Goal: Information Seeking & Learning: Find contact information

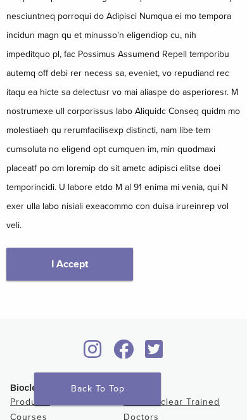
click at [61, 247] on link "I Accept" at bounding box center [69, 263] width 127 height 33
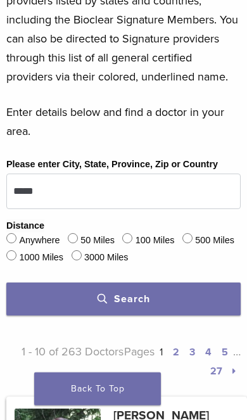
scroll to position [568, 0]
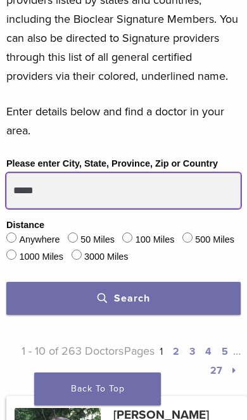
click at [59, 192] on input "*****" at bounding box center [123, 190] width 234 height 35
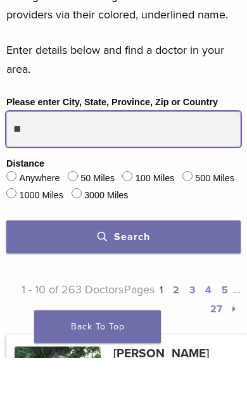
type input "*"
type input "**********"
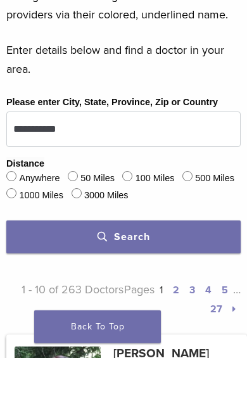
click at [79, 282] on button "Search" at bounding box center [123, 298] width 234 height 33
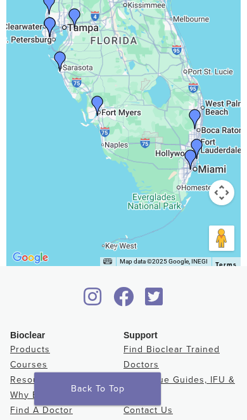
scroll to position [4184, 0]
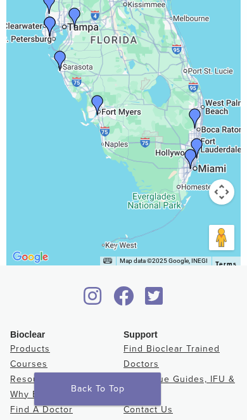
click at [39, 404] on link "Find A Doctor" at bounding box center [41, 409] width 63 height 11
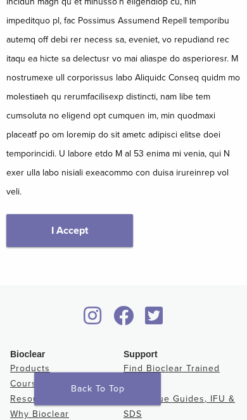
scroll to position [429, 0]
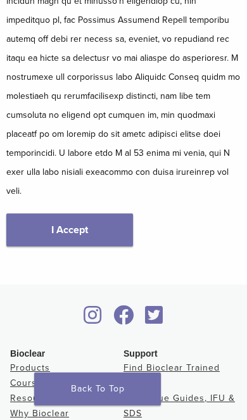
click at [60, 213] on link "I Accept" at bounding box center [69, 229] width 127 height 33
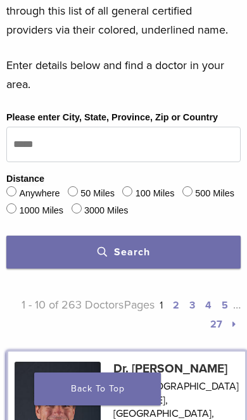
scroll to position [599, 0]
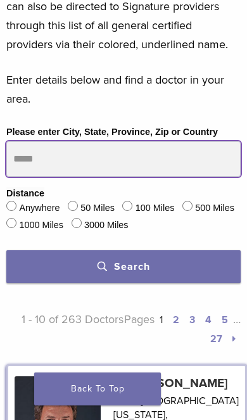
click at [27, 153] on input "Please enter City, State, Province, Zip or Country" at bounding box center [123, 158] width 234 height 35
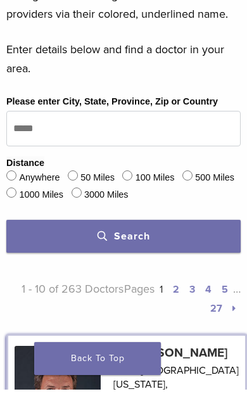
scroll to position [630, 0]
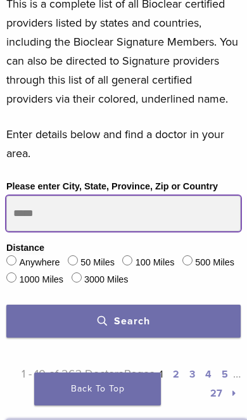
click at [26, 204] on input "Please enter City, State, Province, Zip or Country" at bounding box center [123, 213] width 234 height 35
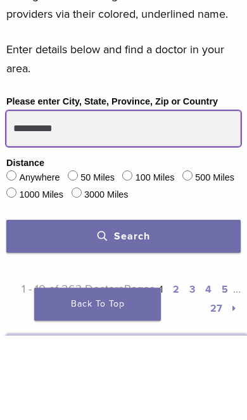
type input "**********"
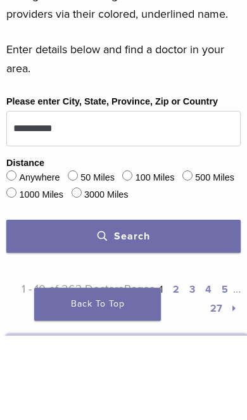
click at [63, 273] on label "1000 Miles" at bounding box center [41, 280] width 44 height 14
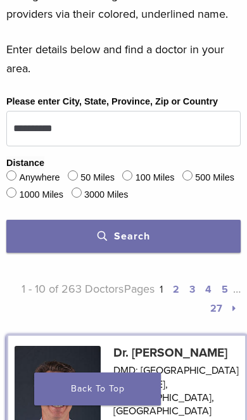
click at [68, 234] on button "Search" at bounding box center [123, 236] width 234 height 33
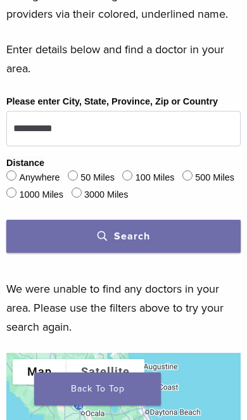
click at [89, 233] on button "Search" at bounding box center [123, 236] width 234 height 33
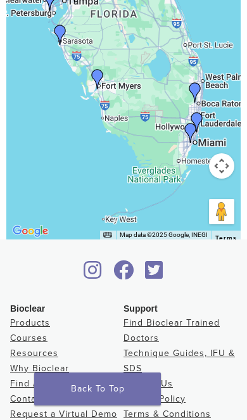
scroll to position [4233, 0]
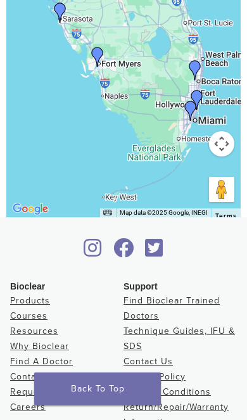
click at [144, 295] on link "Find Bioclear Trained Doctors" at bounding box center [171, 308] width 96 height 26
